Goal: Task Accomplishment & Management: Use online tool/utility

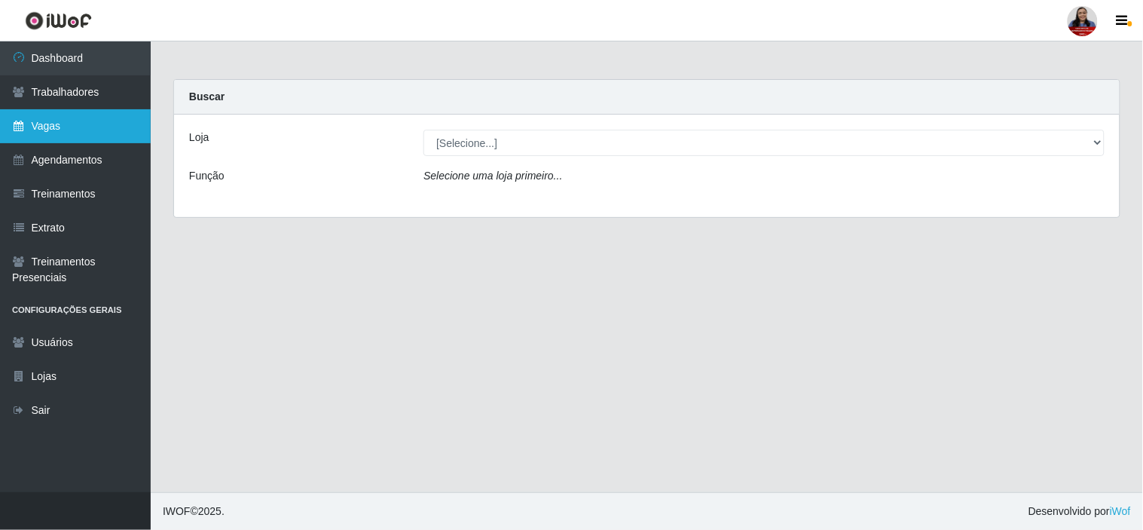
click at [76, 139] on link "Vagas" at bounding box center [75, 126] width 151 height 34
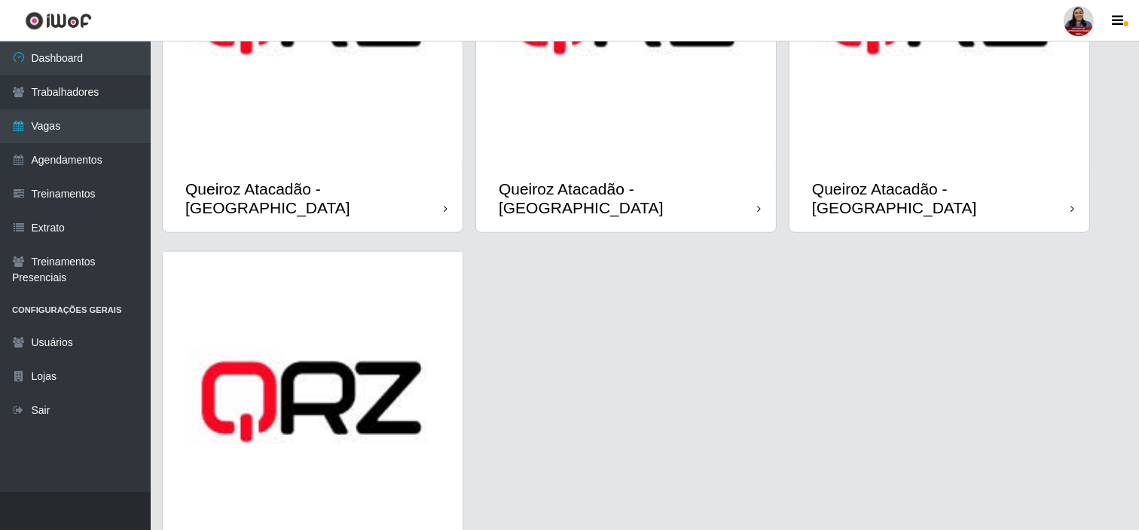
scroll to position [1482, 0]
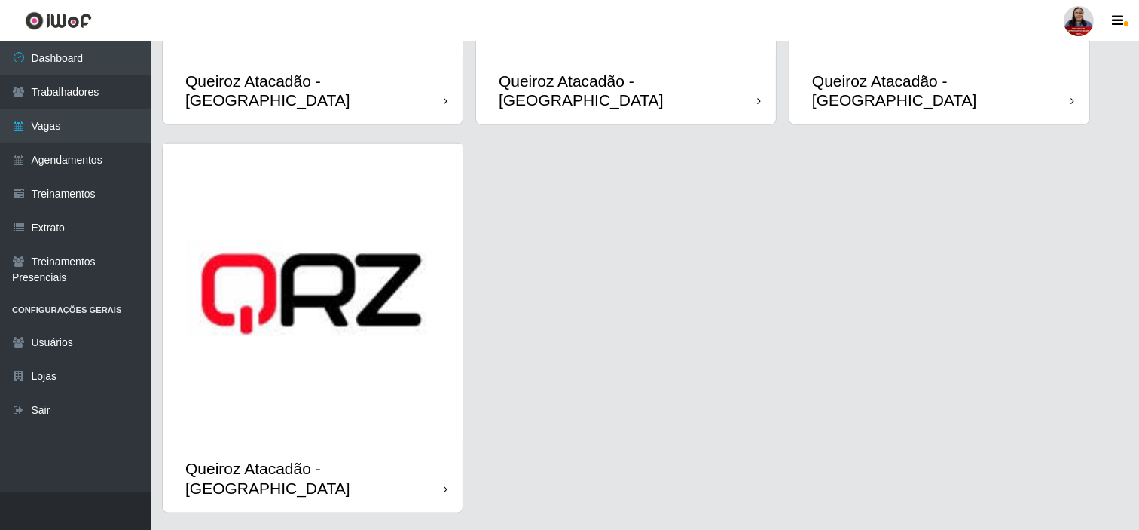
click at [304, 265] on img at bounding box center [313, 294] width 300 height 300
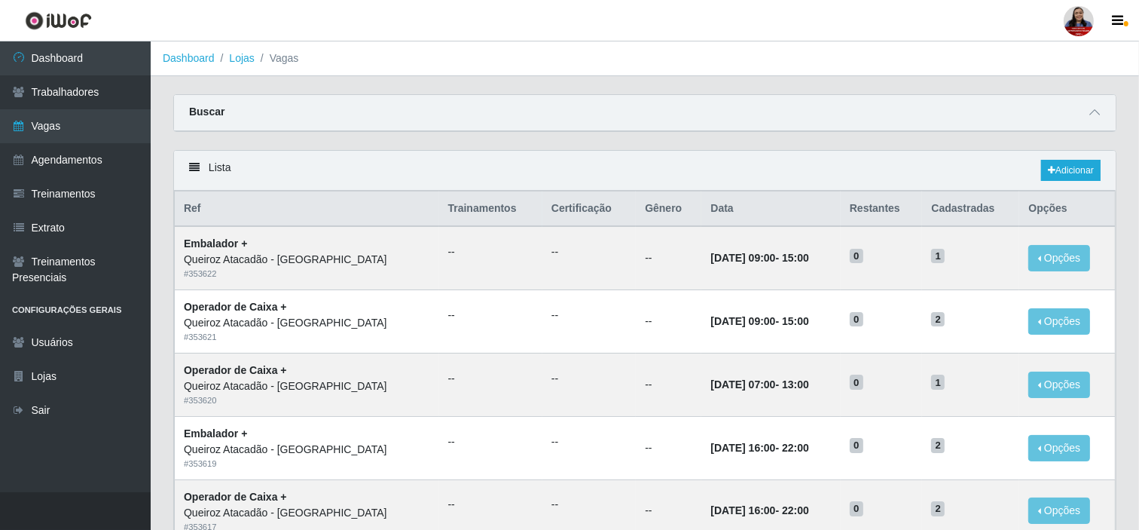
click at [1098, 102] on div "Buscar" at bounding box center [645, 113] width 942 height 36
click at [1094, 107] on icon at bounding box center [1094, 112] width 11 height 11
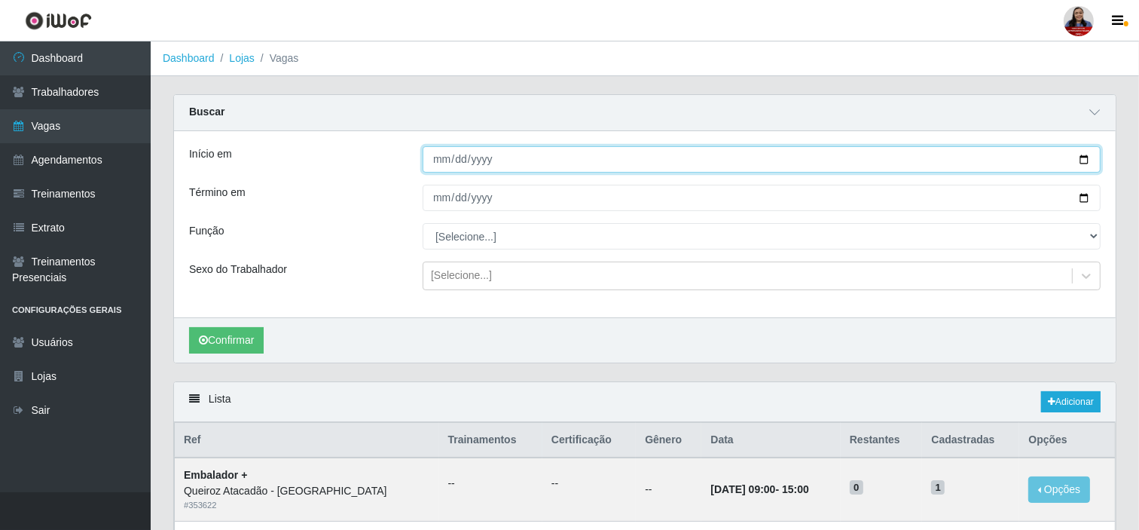
click at [1082, 162] on input "Início em" at bounding box center [762, 159] width 678 height 26
type input "[DATE]"
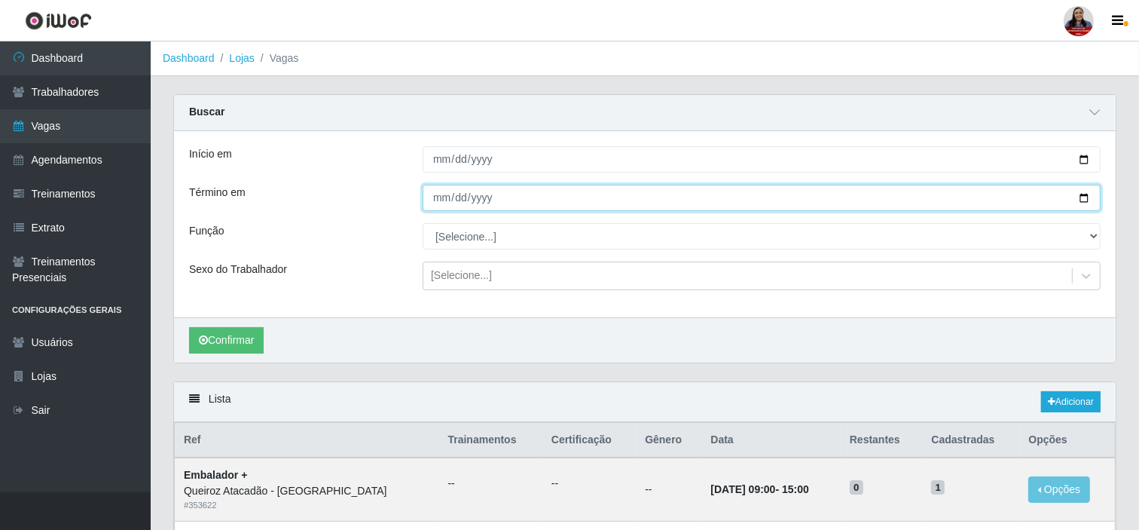
click at [1082, 200] on input "Término em" at bounding box center [762, 198] width 678 height 26
type input "[DATE]"
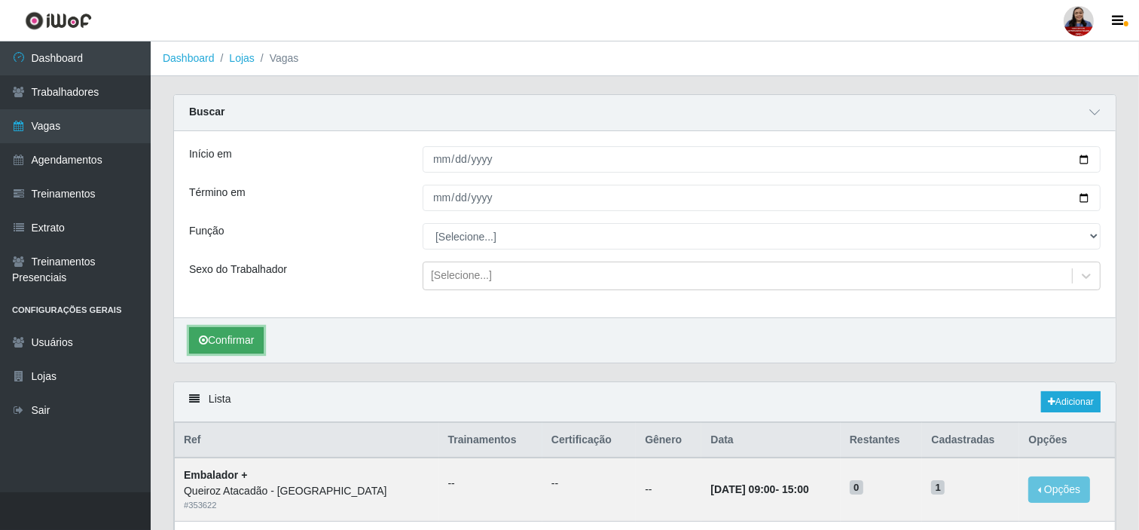
click at [224, 337] on button "Confirmar" at bounding box center [226, 340] width 75 height 26
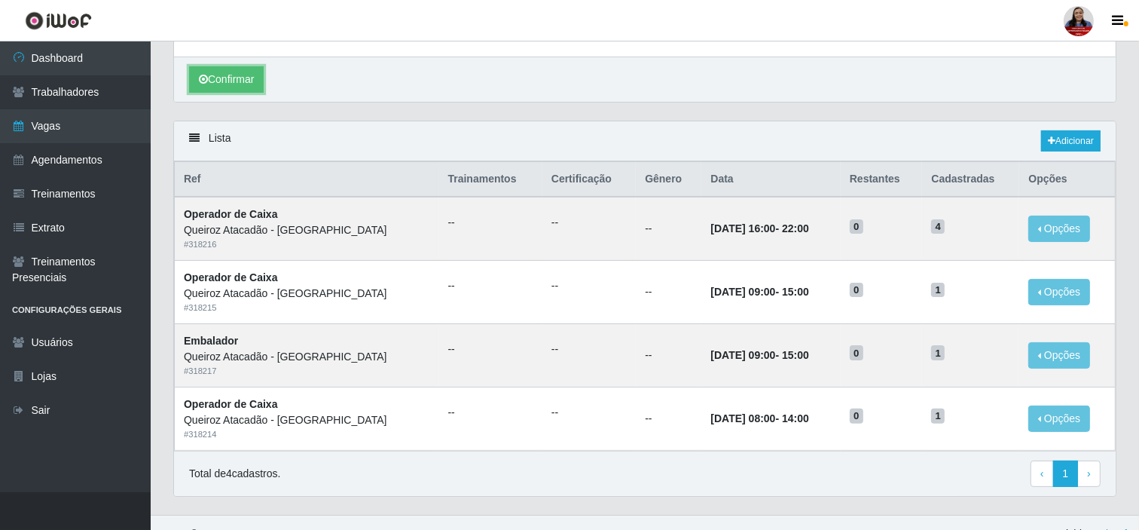
scroll to position [284, 0]
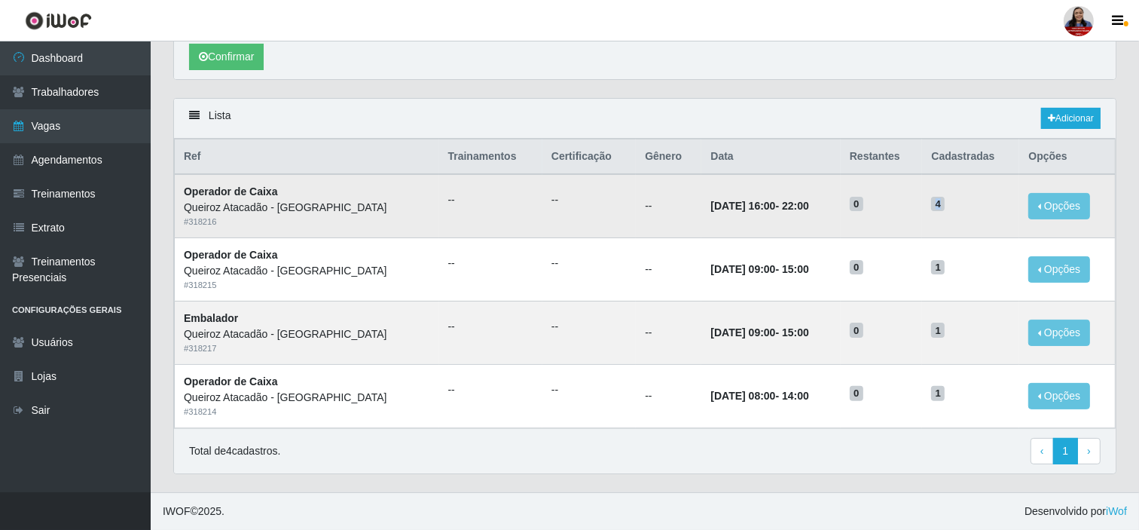
drag, startPoint x: 948, startPoint y: 197, endPoint x: 961, endPoint y: 200, distance: 13.9
click at [961, 200] on h5 "4" at bounding box center [970, 203] width 79 height 16
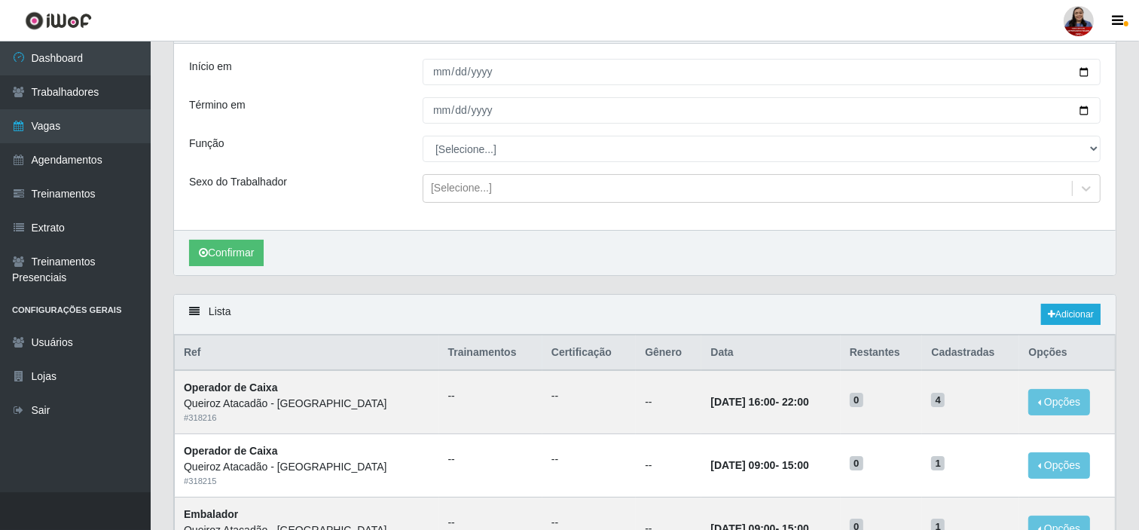
scroll to position [117, 0]
